Goal: Book appointment/travel/reservation

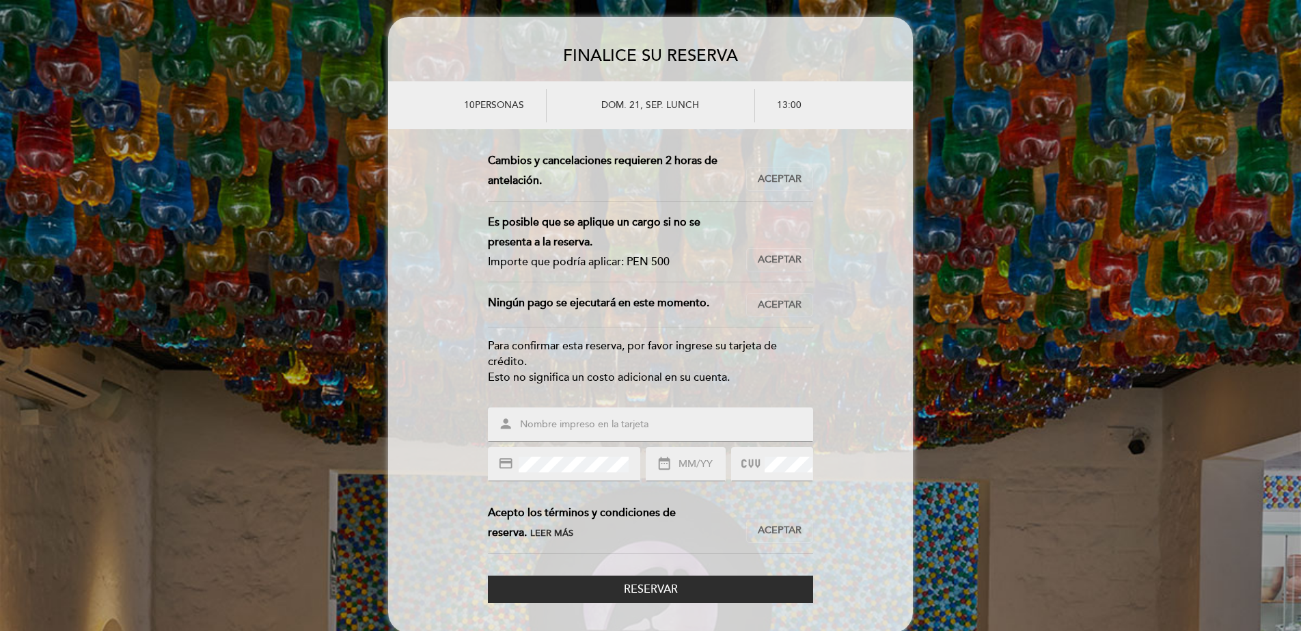
click at [572, 434] on div "person" at bounding box center [650, 424] width 325 height 34
click at [588, 422] on input "text" at bounding box center [667, 425] width 297 height 16
type input "[PERSON_NAME]"
click at [576, 474] on div "credit_card" at bounding box center [564, 464] width 152 height 34
click at [687, 473] on div "date_range" at bounding box center [685, 464] width 79 height 34
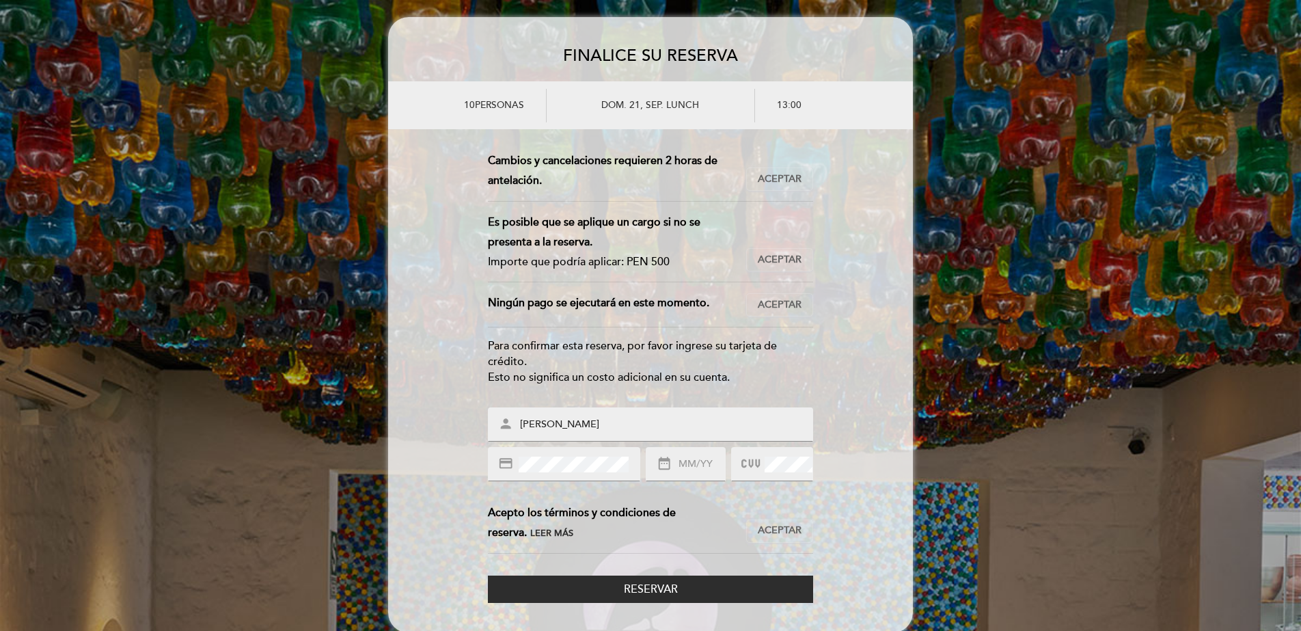
click at [686, 464] on input "text" at bounding box center [701, 464] width 48 height 16
type input "06/29"
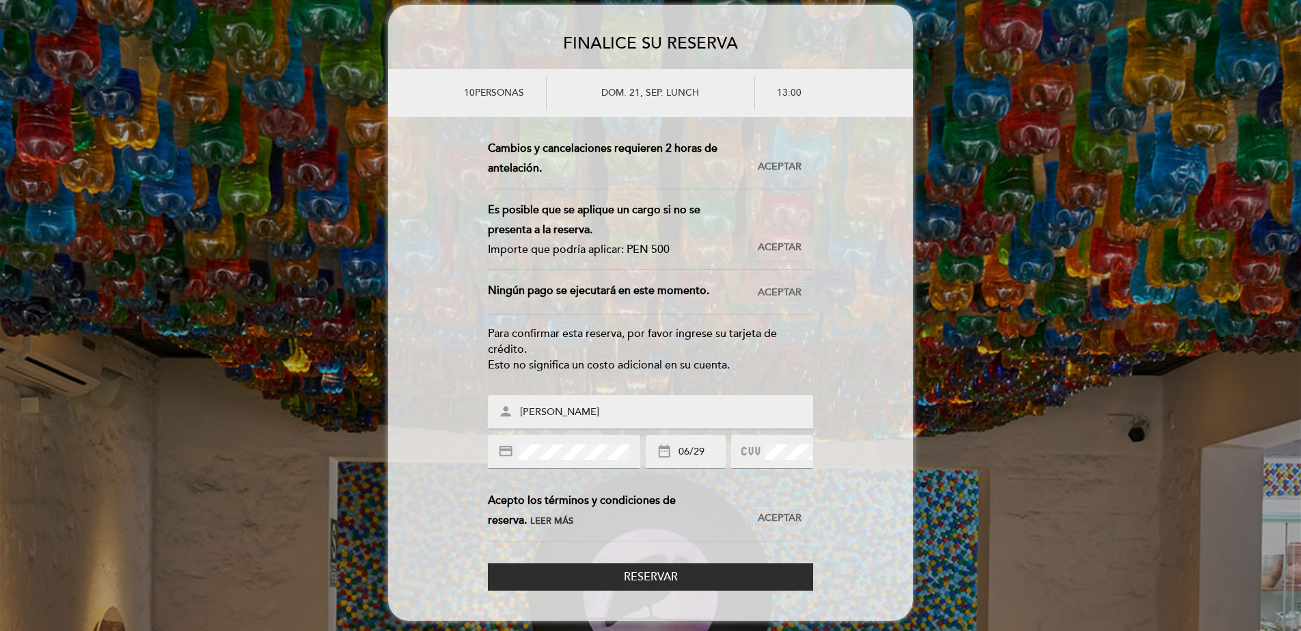
scroll to position [16, 0]
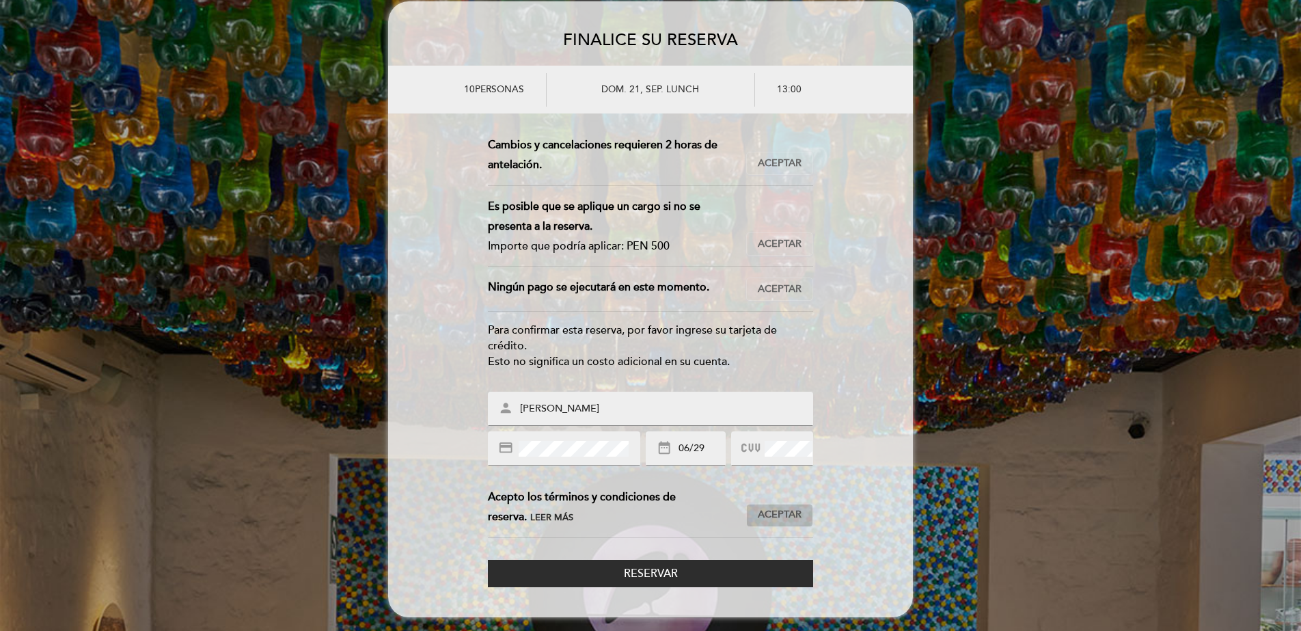
click at [791, 515] on span "Aceptar" at bounding box center [780, 515] width 44 height 14
click at [698, 563] on button "Reservar" at bounding box center [650, 574] width 325 height 28
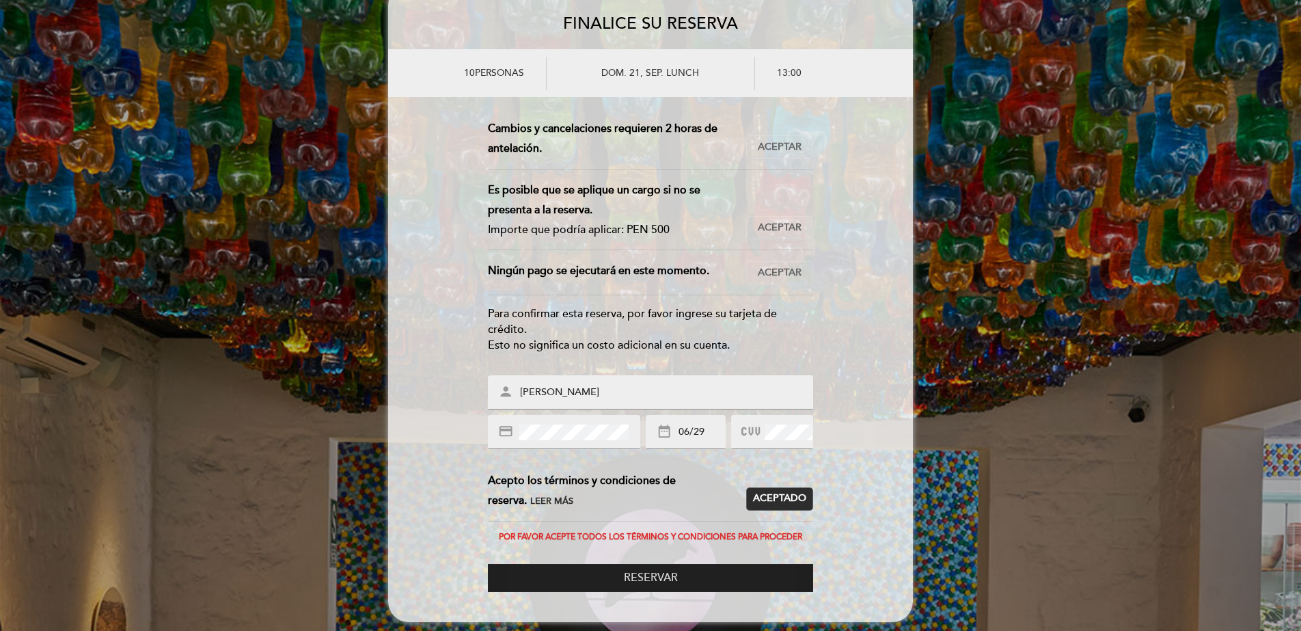
scroll to position [37, 0]
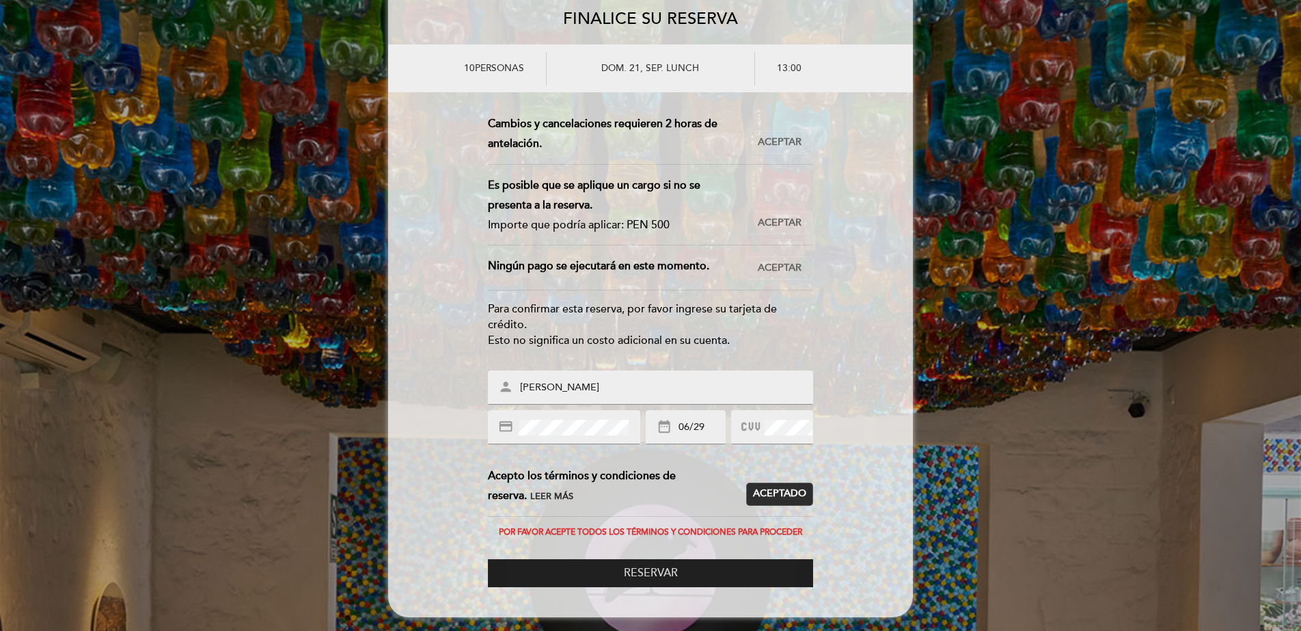
click at [687, 572] on button "Reservar" at bounding box center [650, 573] width 325 height 28
click at [530, 494] on span "Leer más" at bounding box center [551, 496] width 43 height 11
click at [784, 143] on span "Aceptar" at bounding box center [780, 142] width 44 height 14
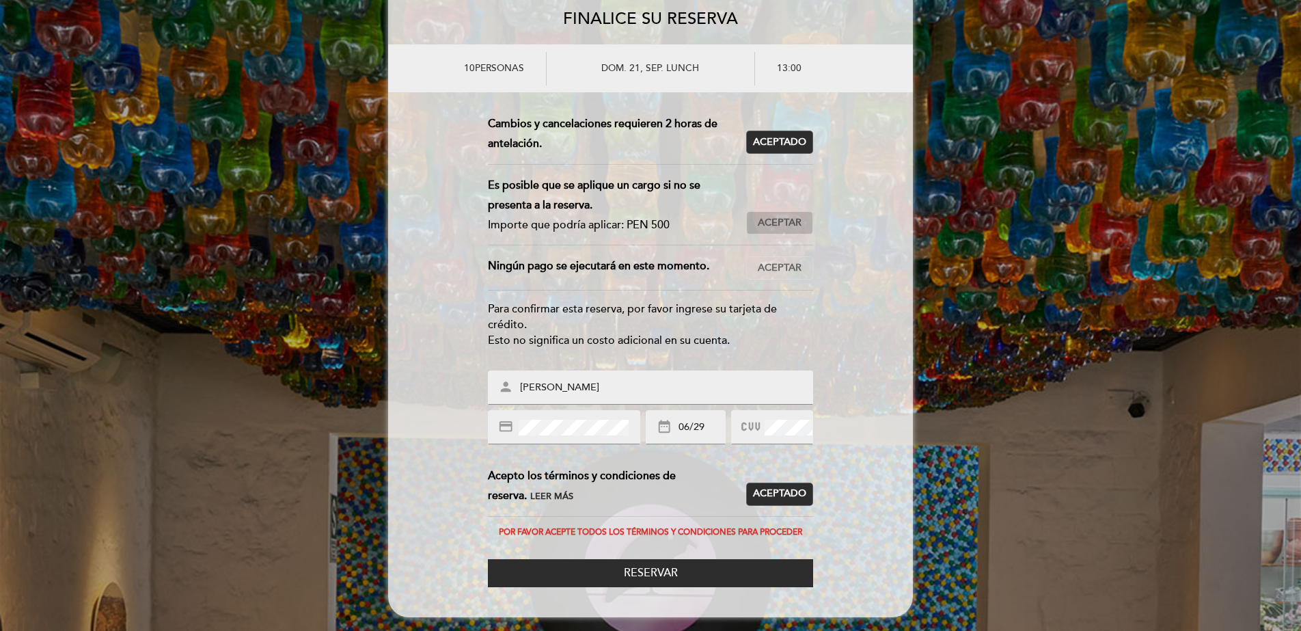
click at [784, 219] on span "Aceptar" at bounding box center [780, 223] width 44 height 14
click at [786, 275] on span "Aceptar" at bounding box center [780, 268] width 44 height 14
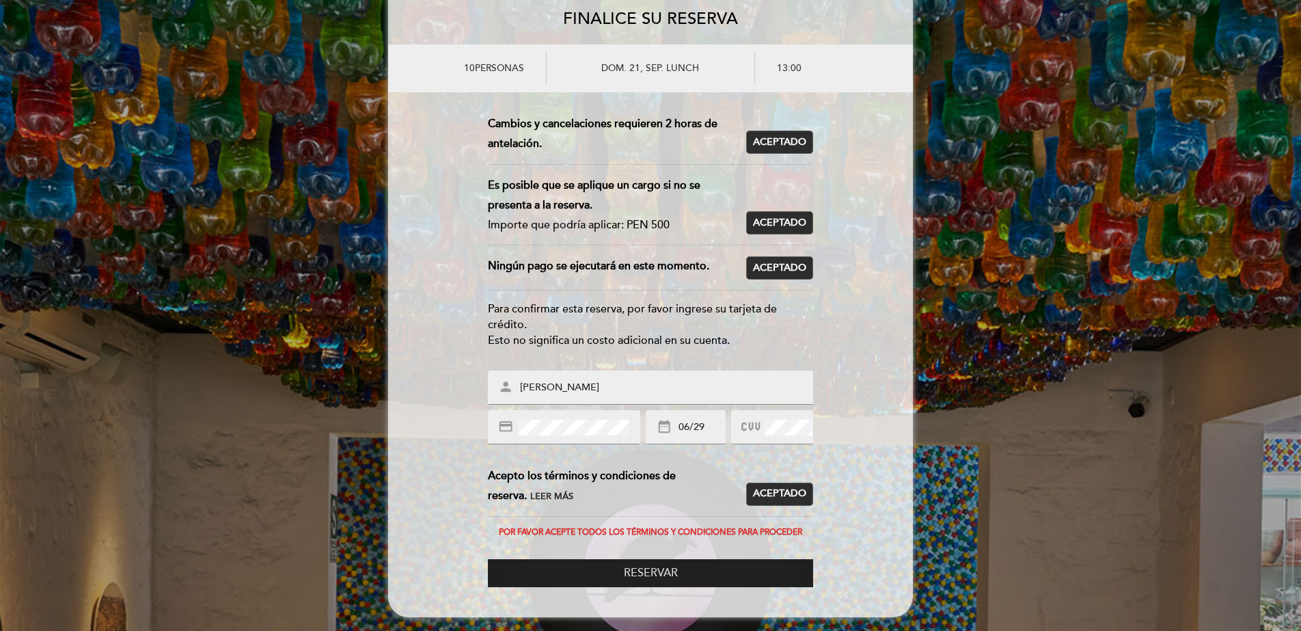
click at [689, 566] on button "Reservar" at bounding box center [650, 573] width 325 height 28
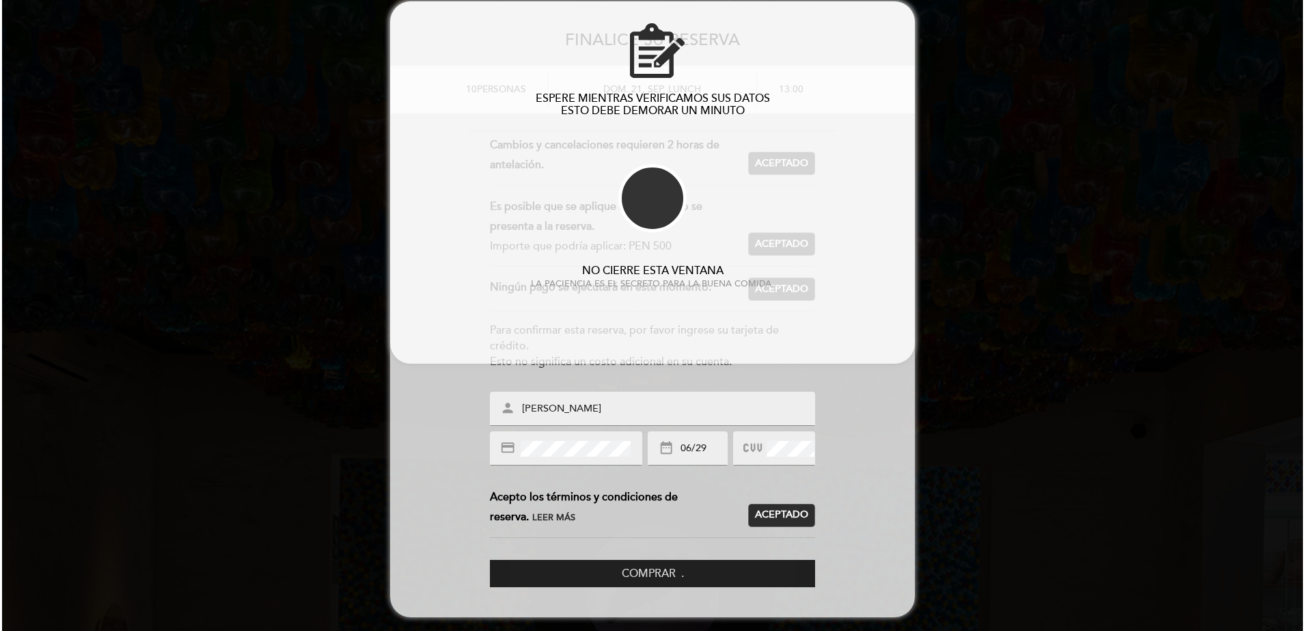
scroll to position [0, 0]
